Goal: Task Accomplishment & Management: Use online tool/utility

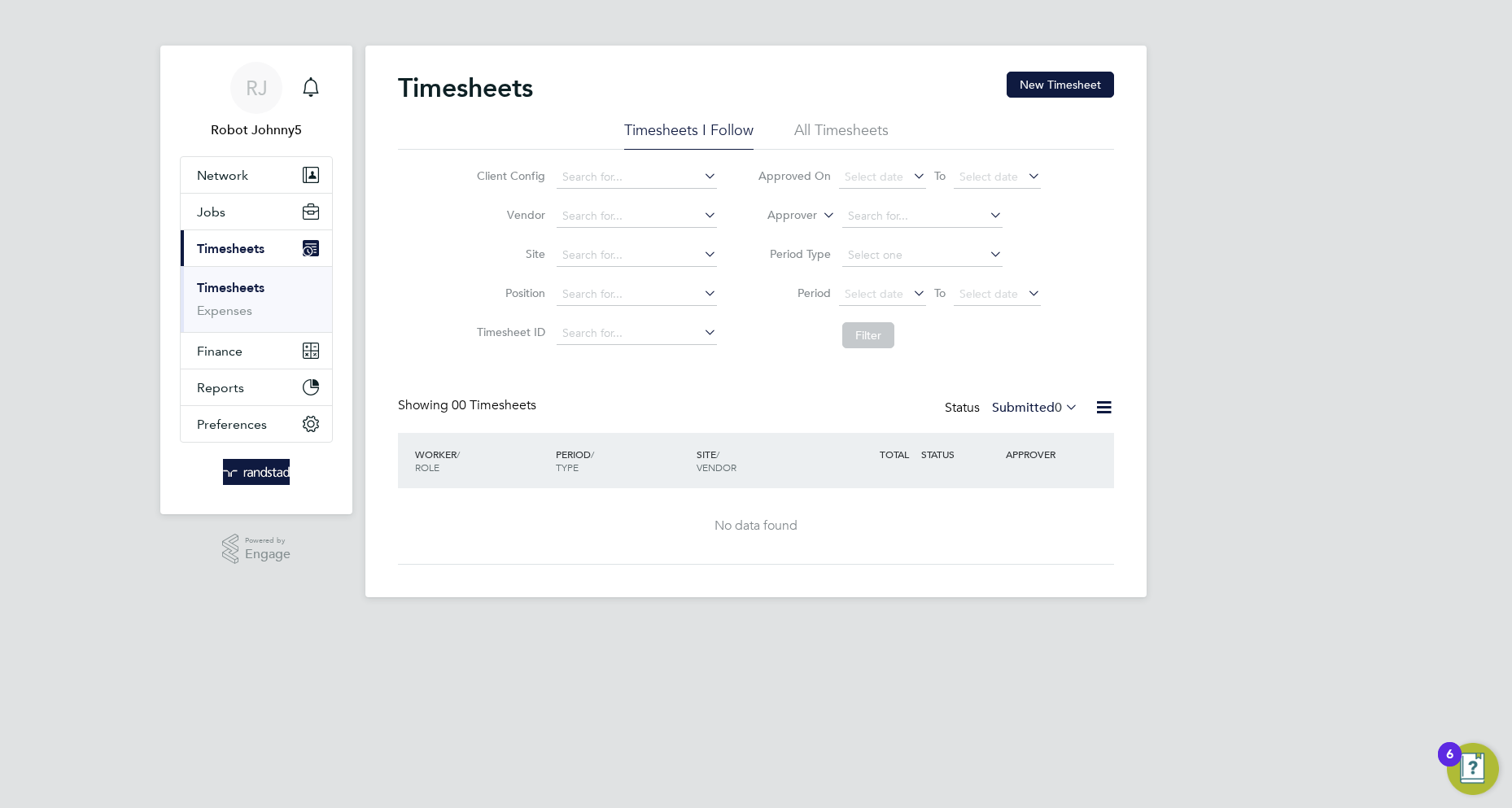
click at [1104, 407] on icon at bounding box center [1104, 407] width 21 height 21
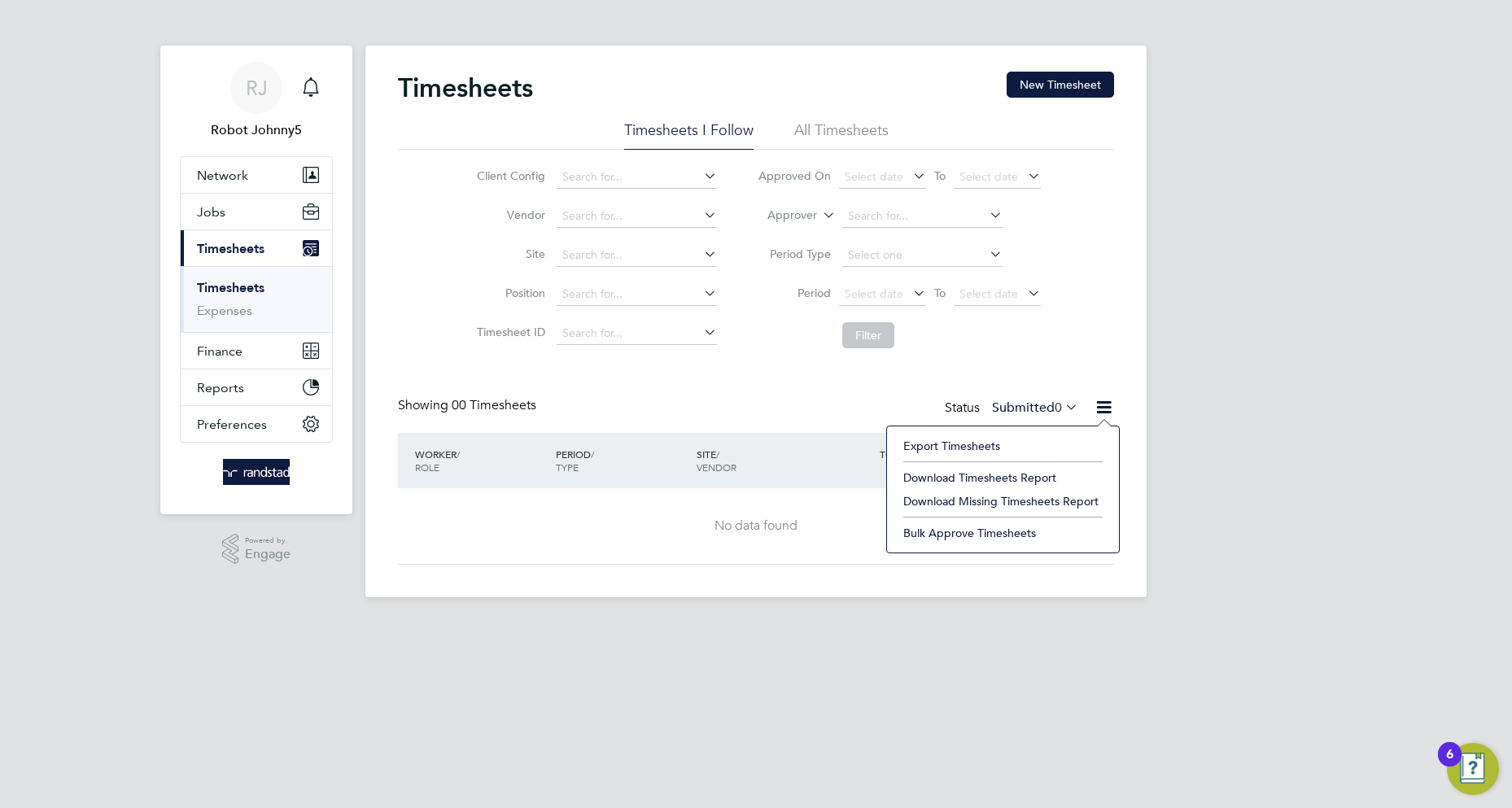
click at [951, 446] on li "Export Timesheets" at bounding box center [1003, 445] width 216 height 23
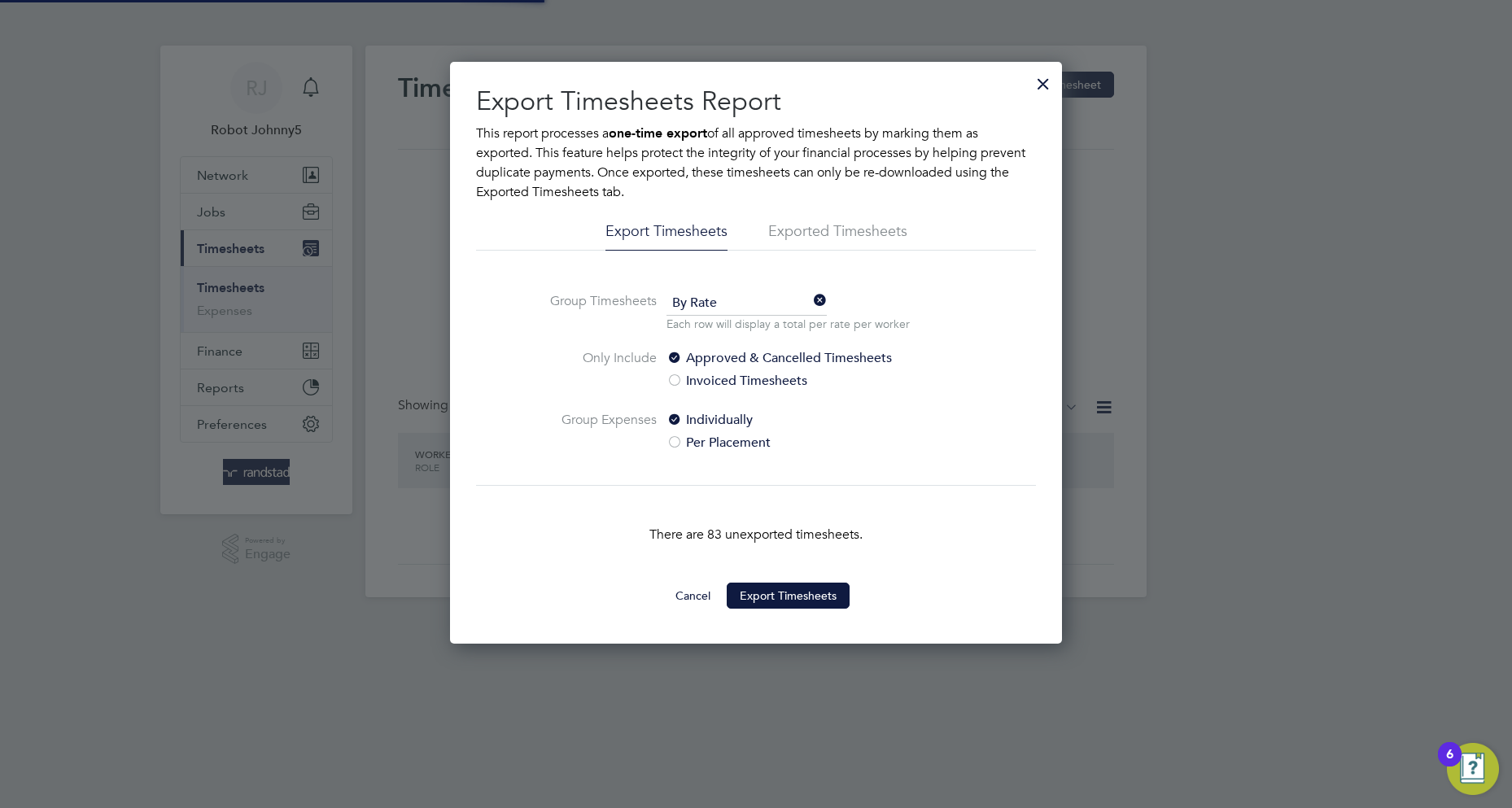
scroll to position [8, 8]
click at [788, 595] on button "Export Timesheets" at bounding box center [788, 595] width 123 height 26
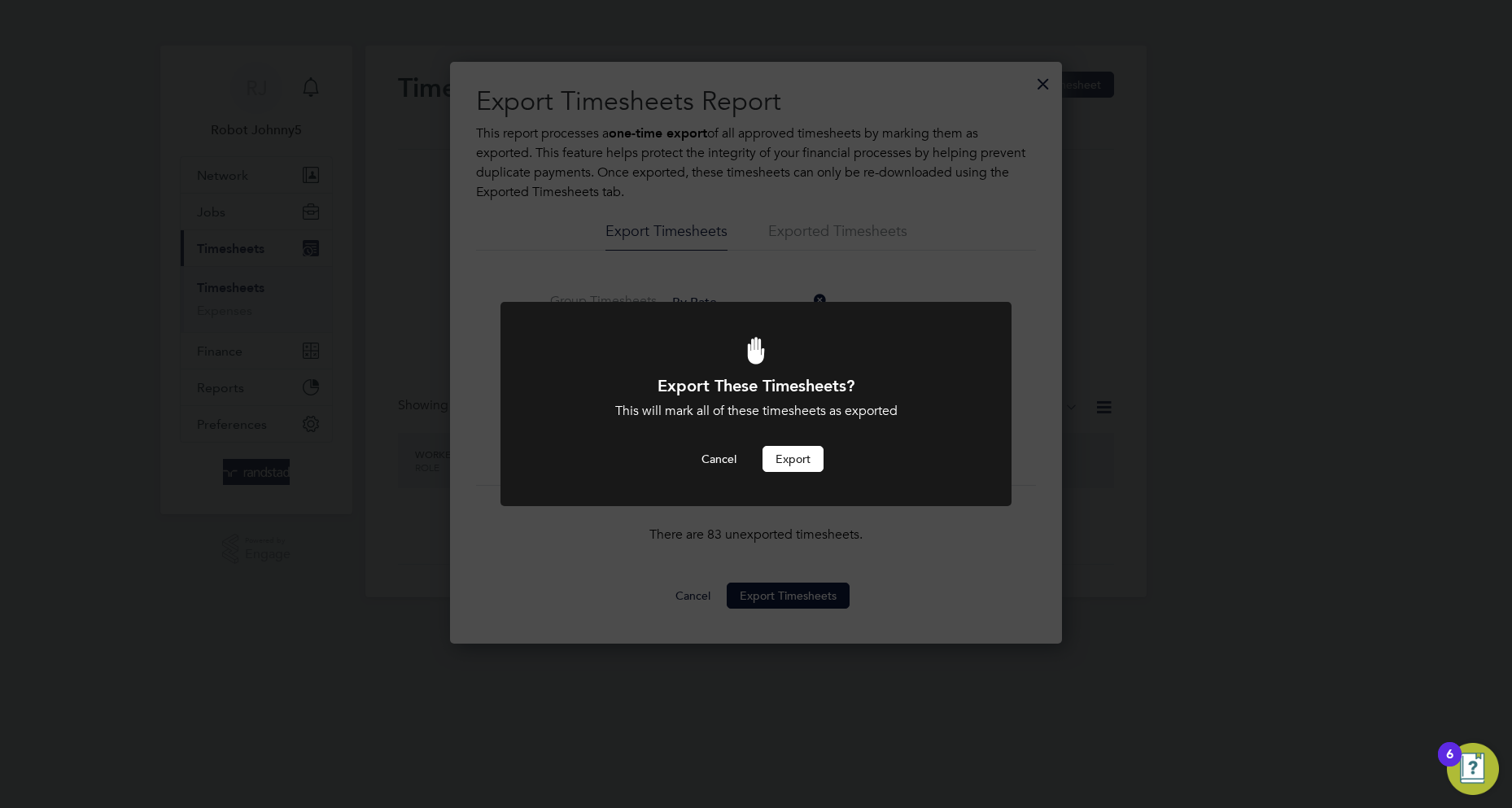
click at [792, 459] on button "Export" at bounding box center [793, 459] width 61 height 26
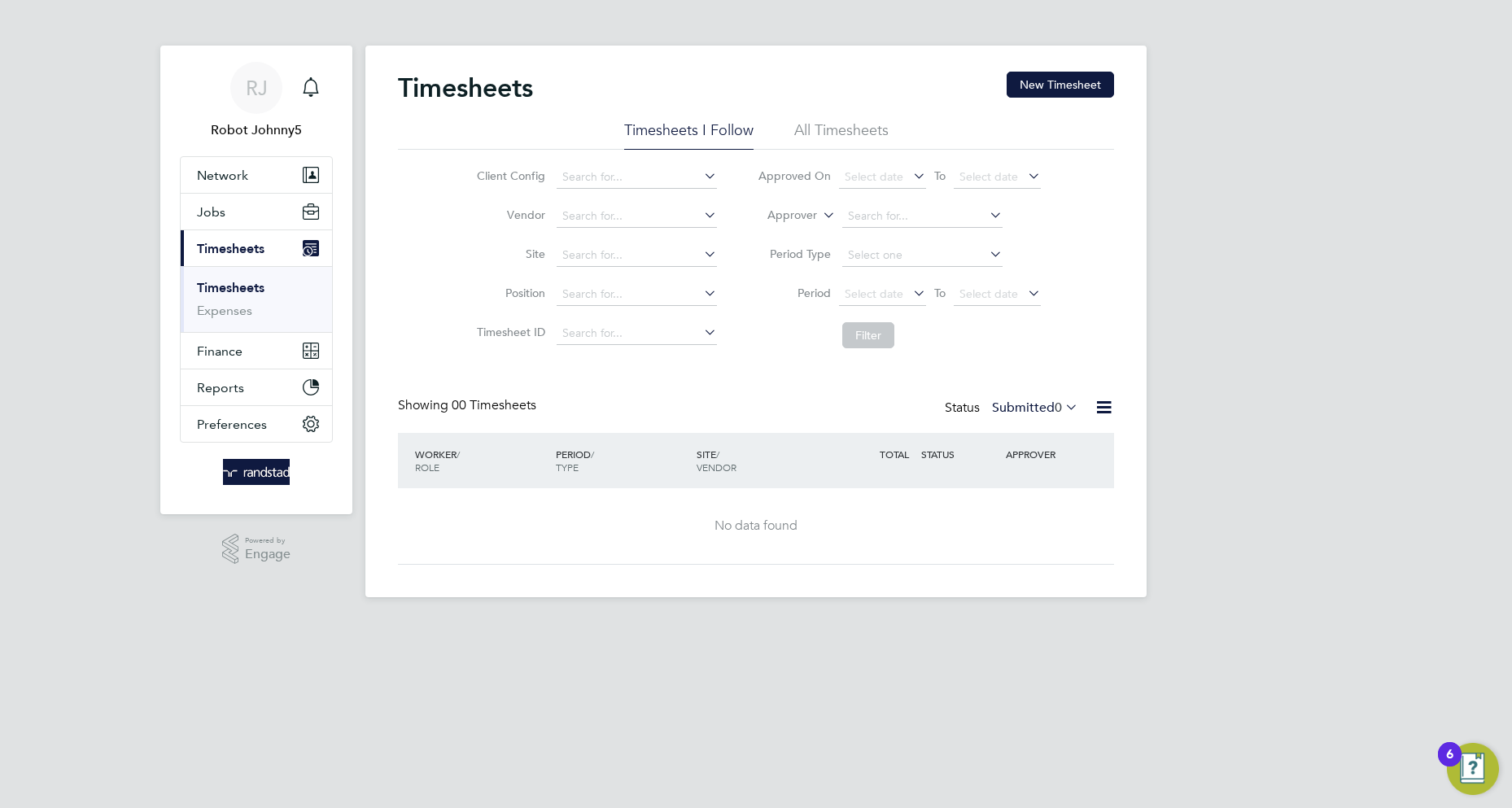
click at [1104, 407] on icon at bounding box center [1104, 407] width 21 height 21
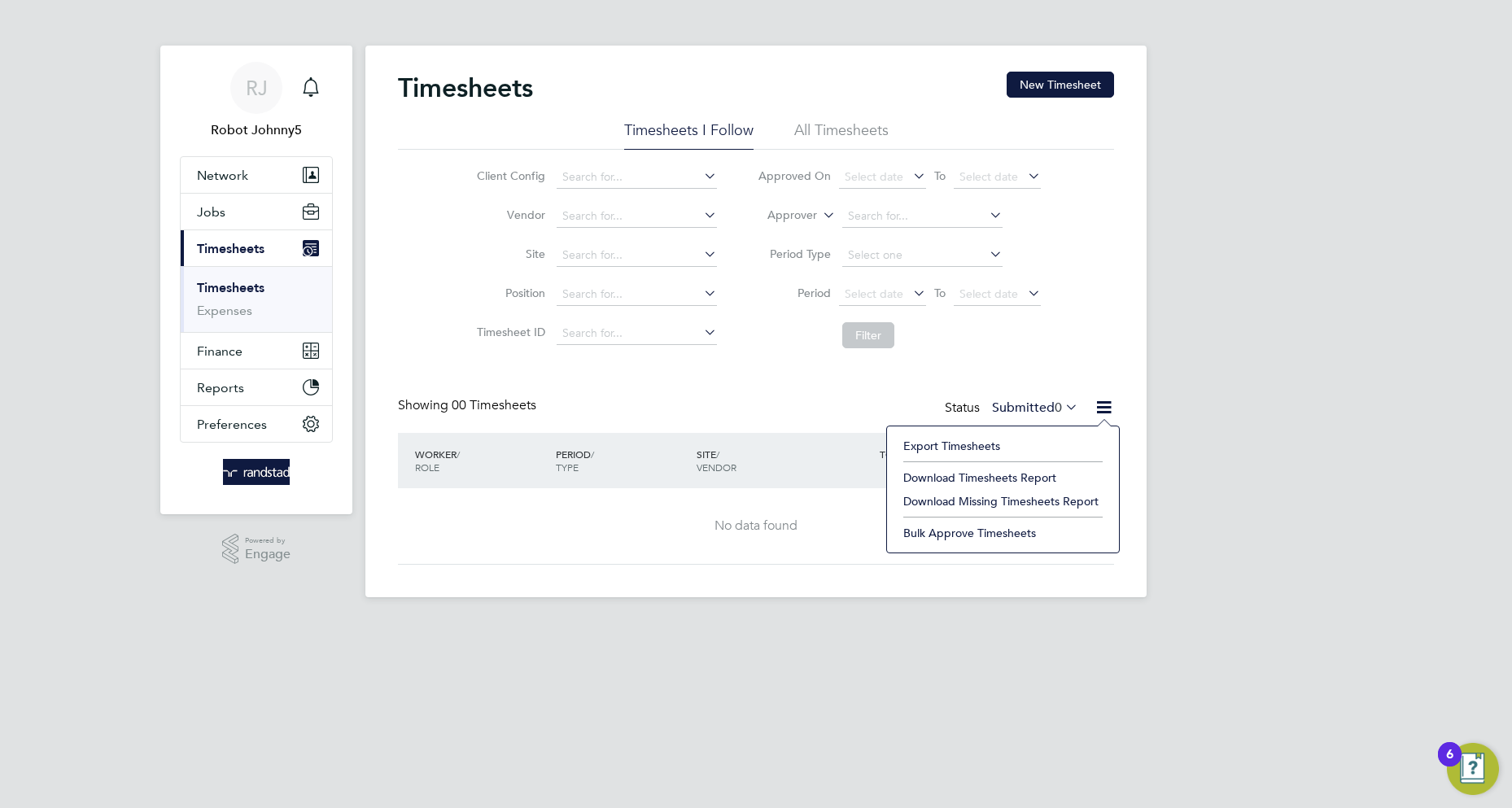
click at [951, 446] on li "Export Timesheets" at bounding box center [1003, 445] width 216 height 23
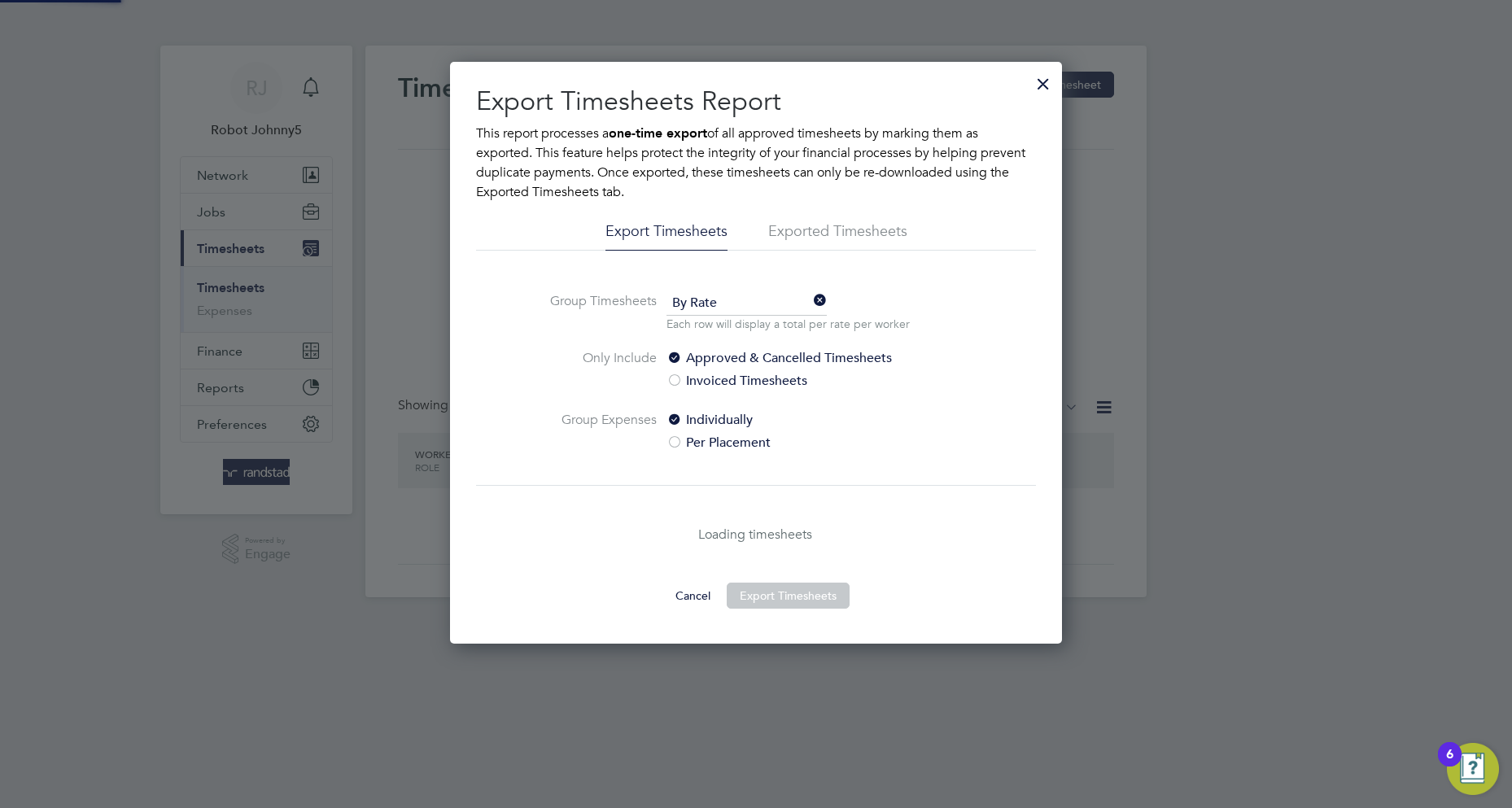
scroll to position [582, 613]
click at [797, 231] on li "Exported Timesheets" at bounding box center [838, 236] width 139 height 30
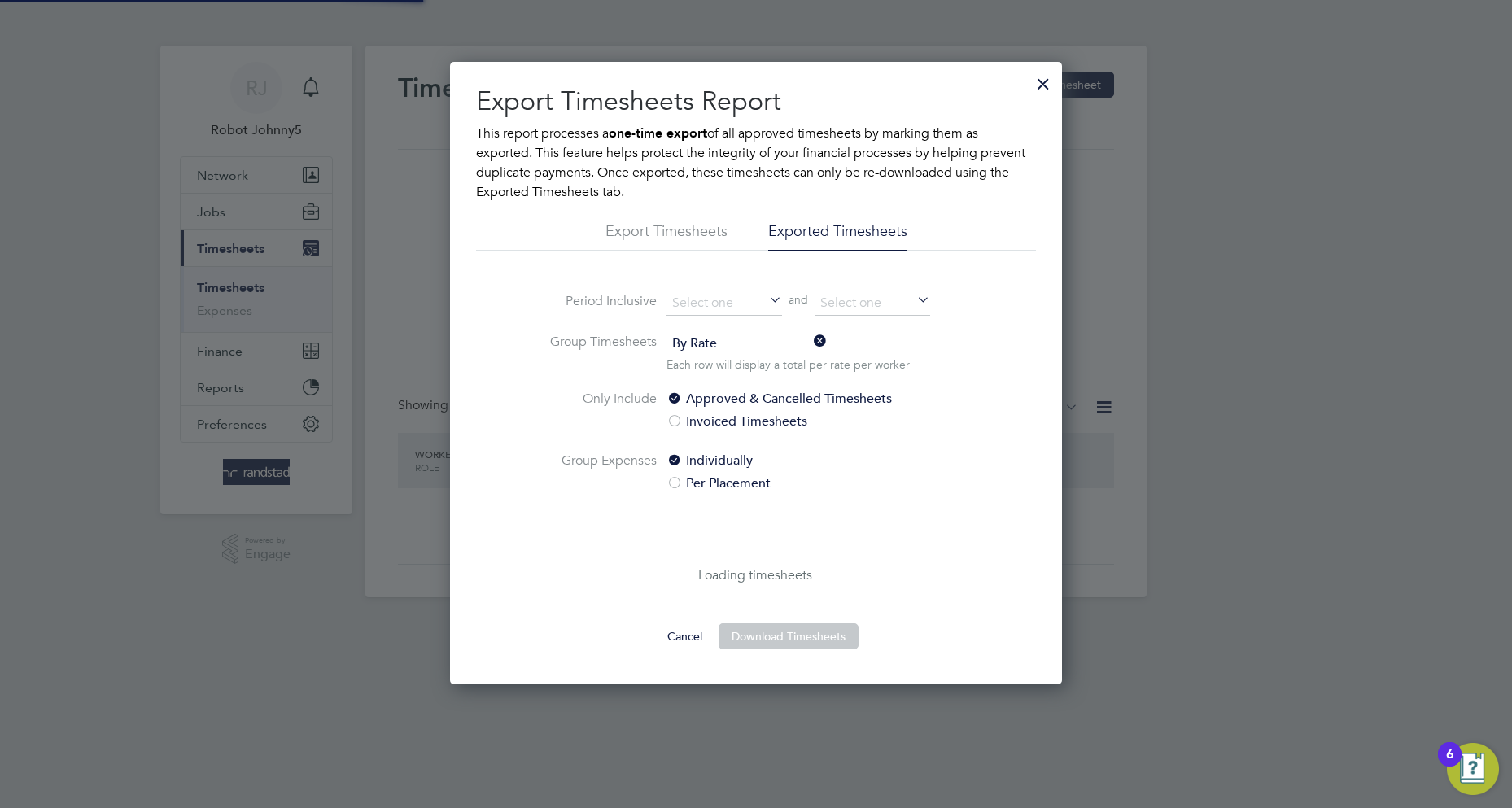
scroll to position [622, 613]
click at [837, 231] on li "Exported Timesheets" at bounding box center [838, 236] width 139 height 30
click at [724, 302] on input at bounding box center [724, 304] width 116 height 25
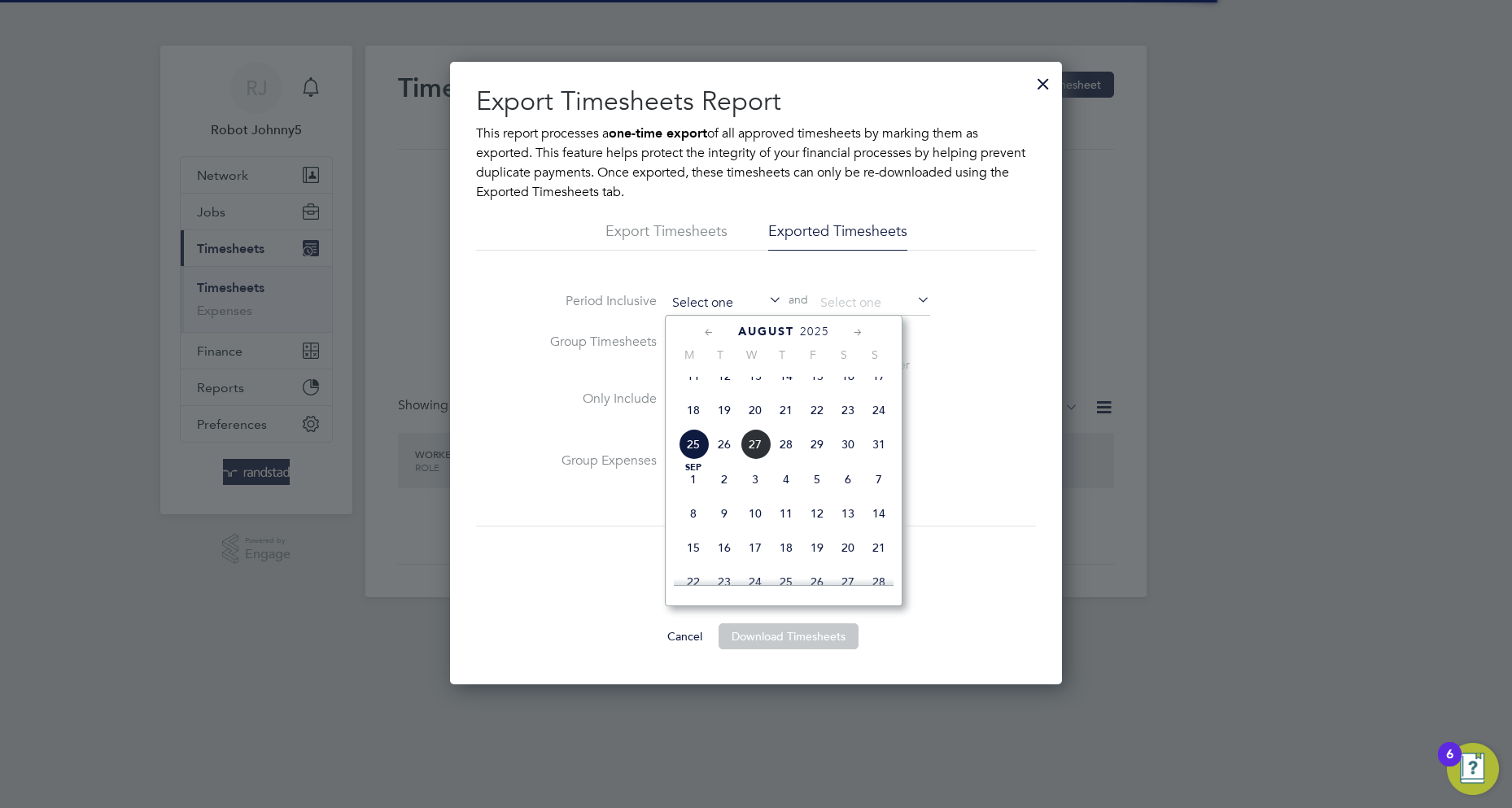
scroll to position [599, 0]
type input "[DATE]"
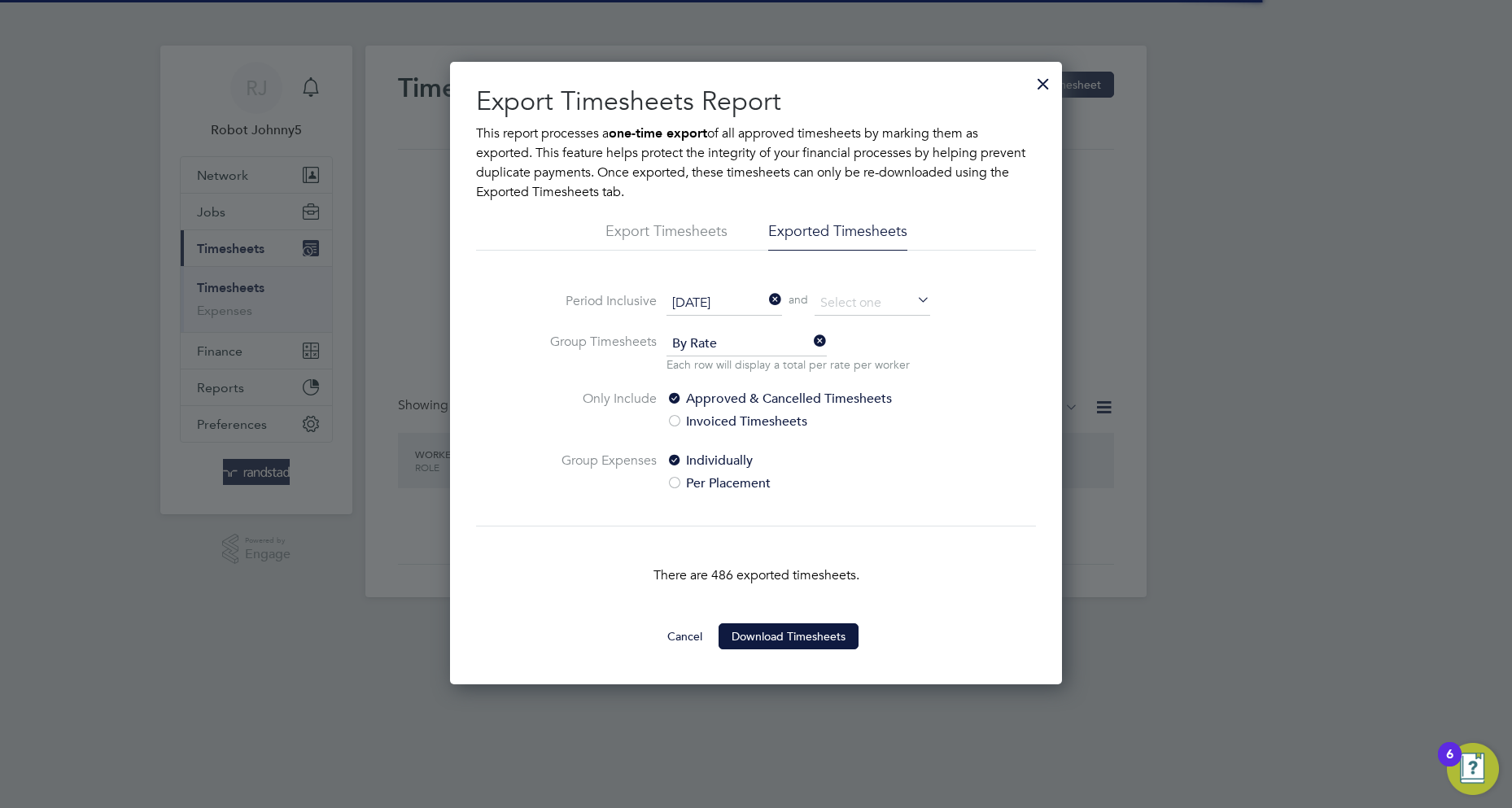
scroll to position [8, 8]
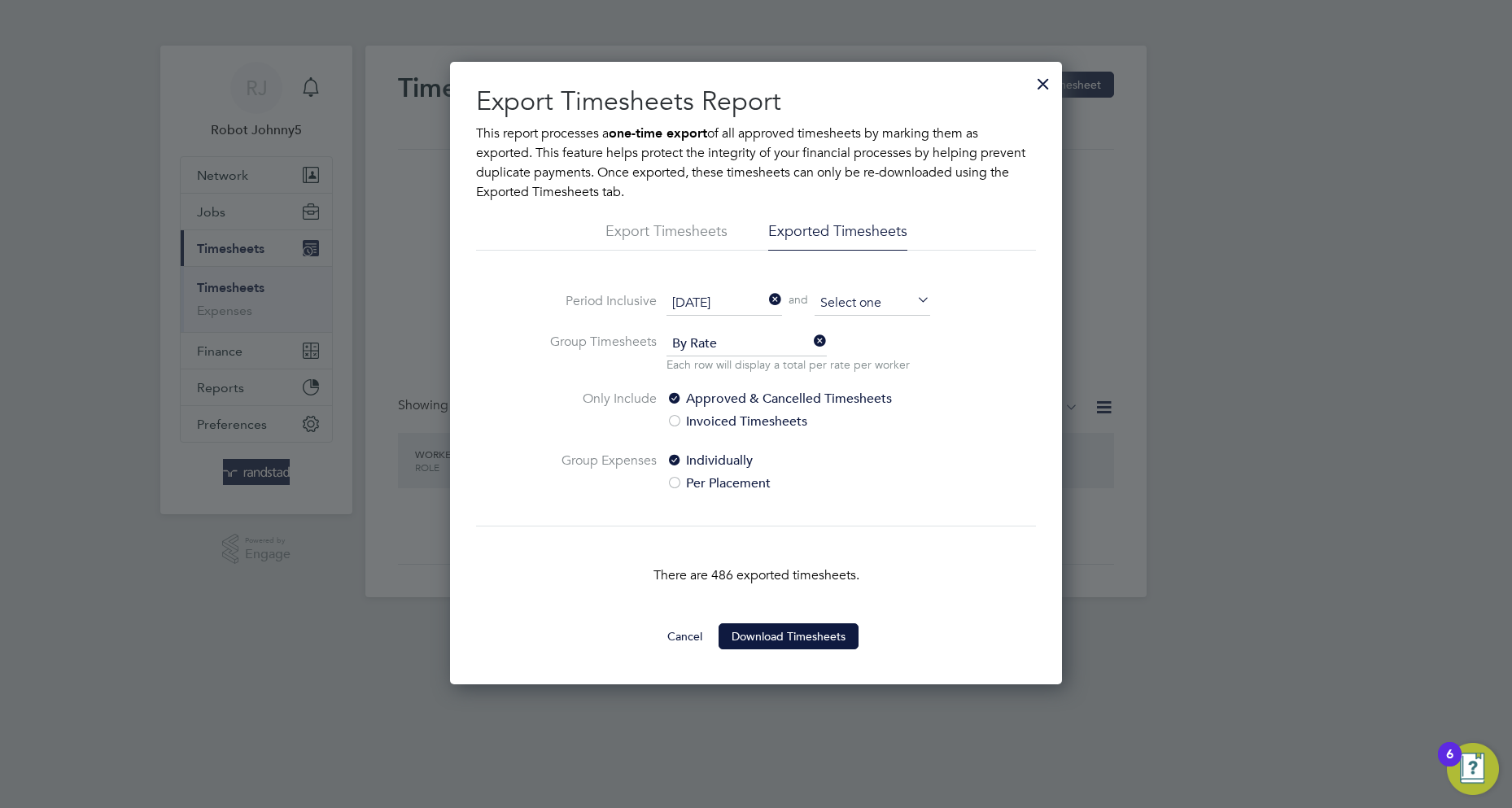
click at [872, 302] on input at bounding box center [872, 304] width 116 height 25
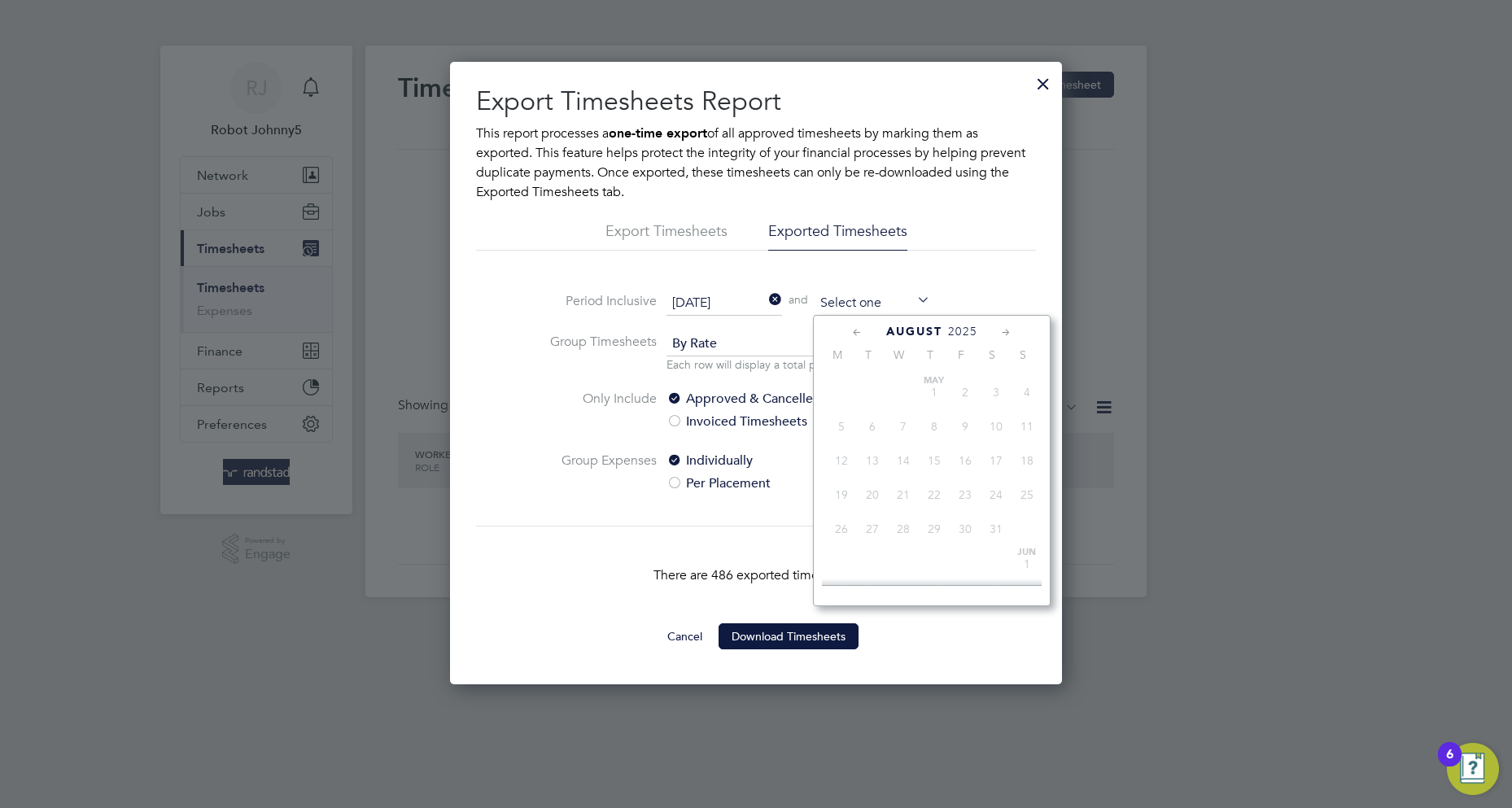
scroll to position [634, 0]
type input "[DATE]"
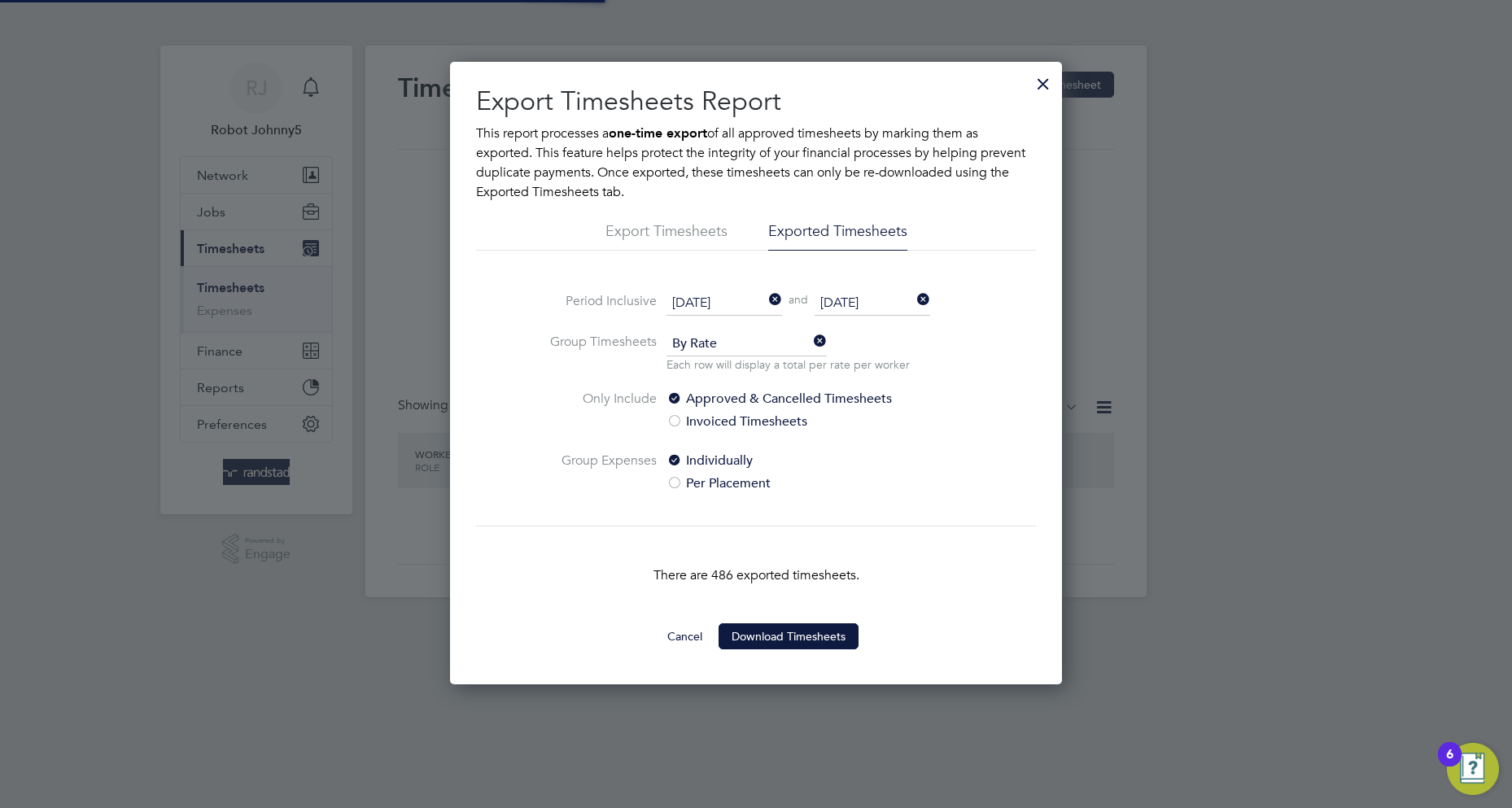
scroll to position [8, 8]
click at [788, 635] on button "Download Timesheets" at bounding box center [789, 636] width 140 height 26
